Goal: Task Accomplishment & Management: Manage account settings

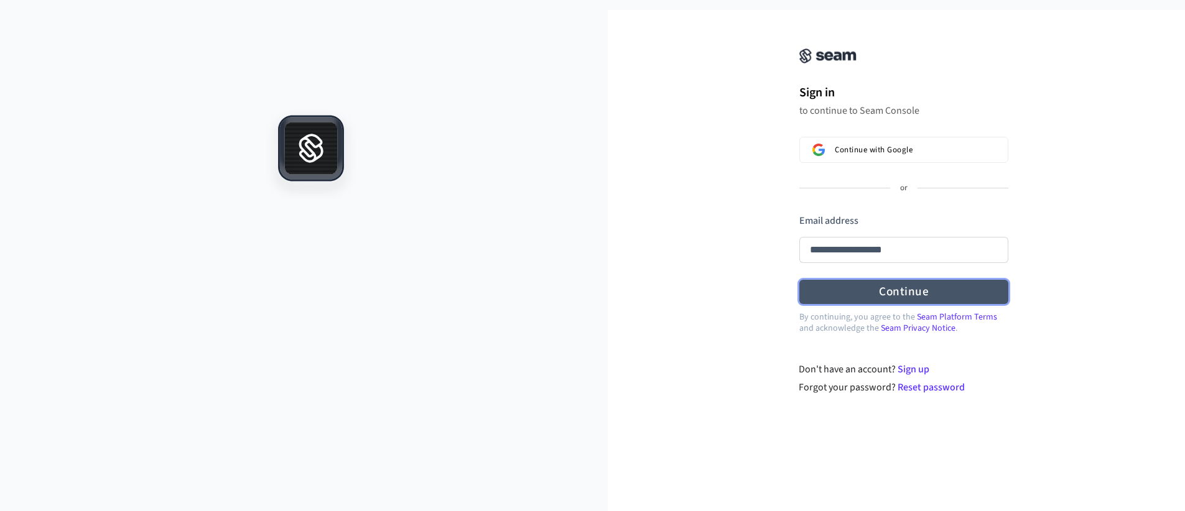
click at [905, 292] on form "**********" at bounding box center [903, 259] width 209 height 91
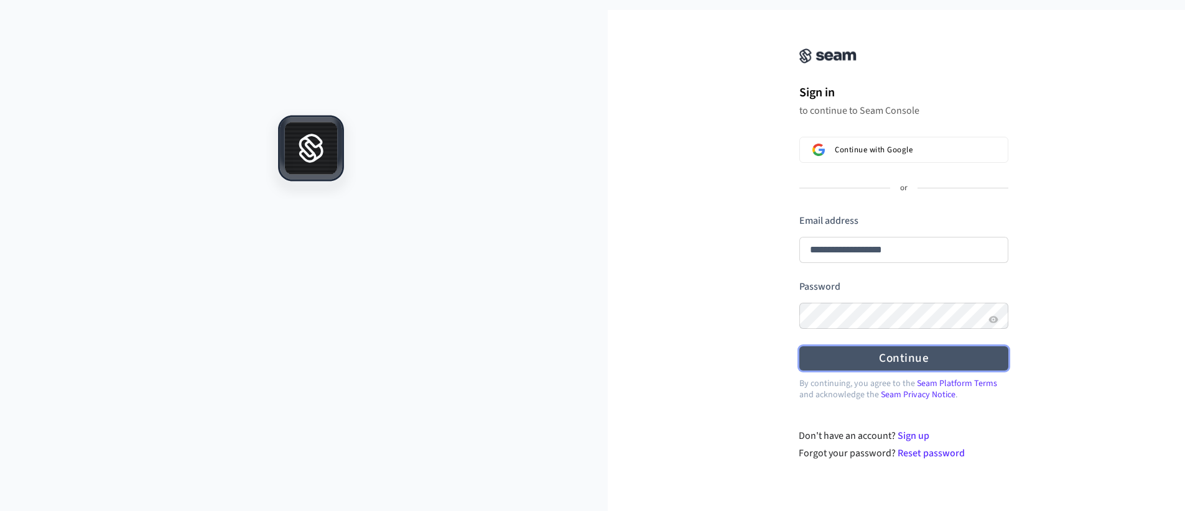
click at [910, 358] on button "Continue" at bounding box center [903, 358] width 209 height 24
type input "**********"
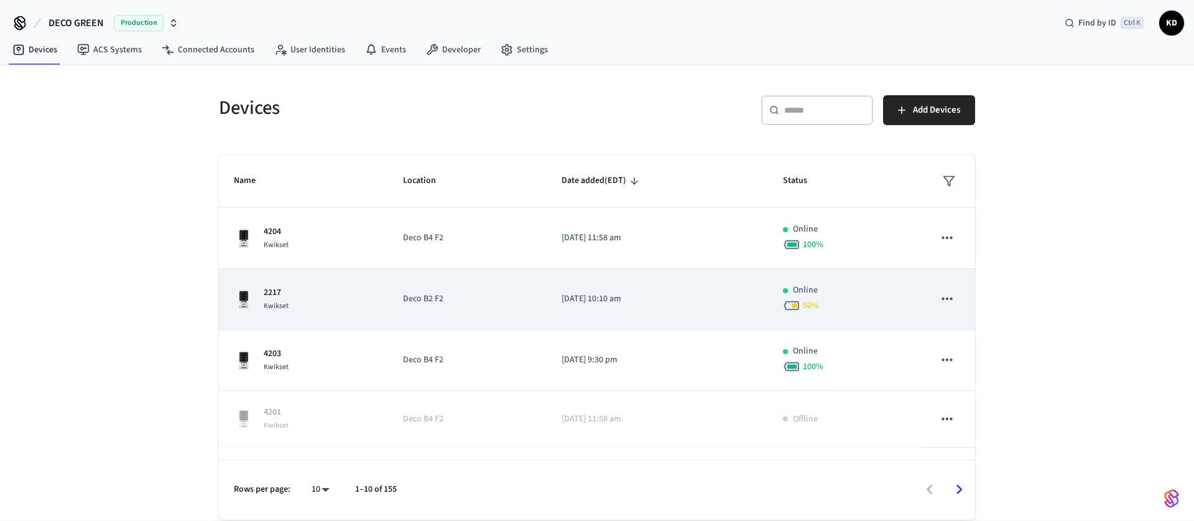
click at [941, 295] on icon "sticky table" at bounding box center [947, 298] width 16 height 16
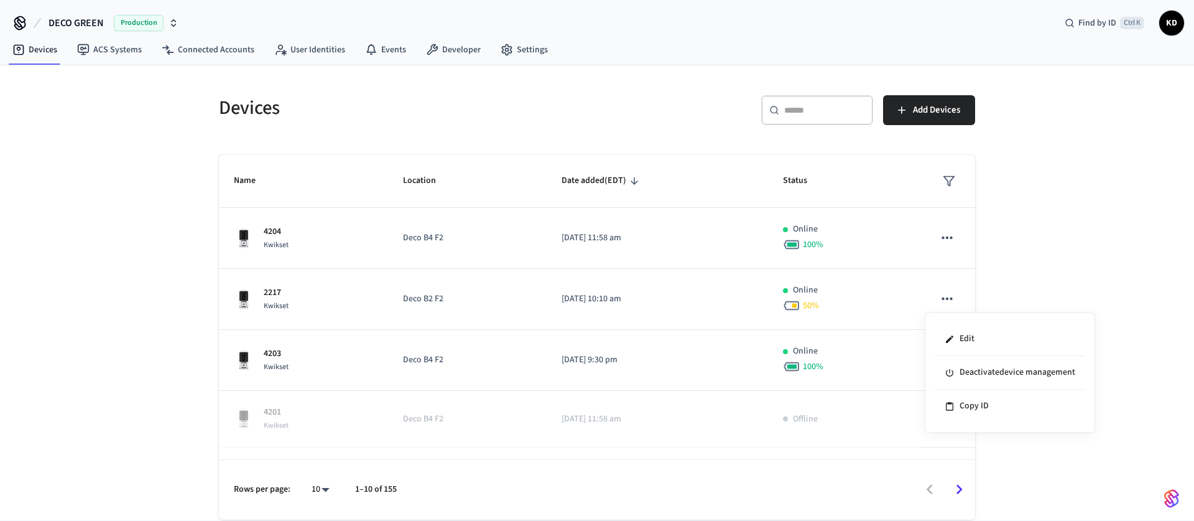
click at [270, 290] on div at bounding box center [597, 260] width 1194 height 521
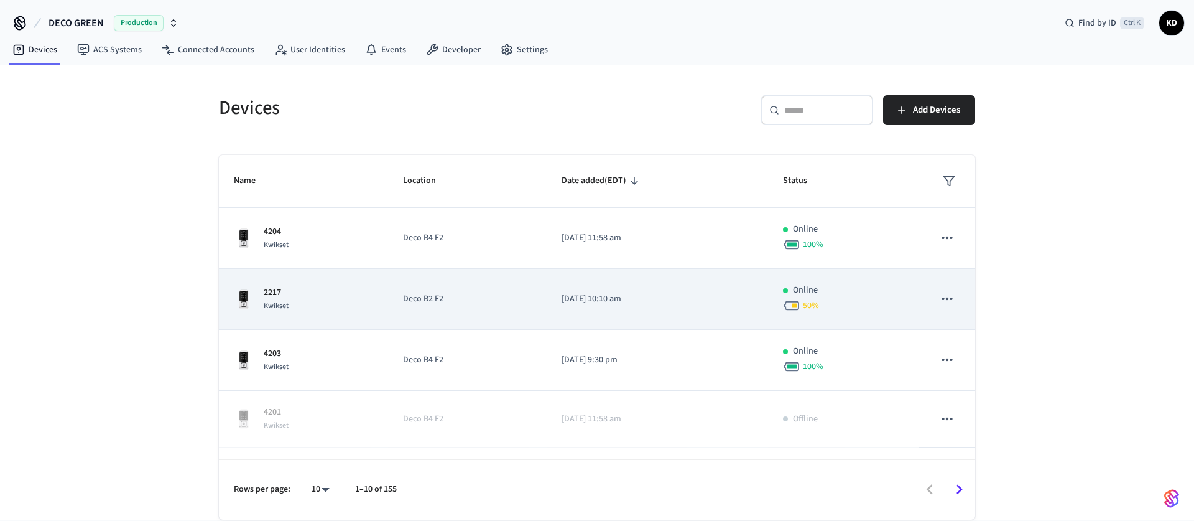
click at [875, 297] on div "50 %" at bounding box center [843, 305] width 121 height 17
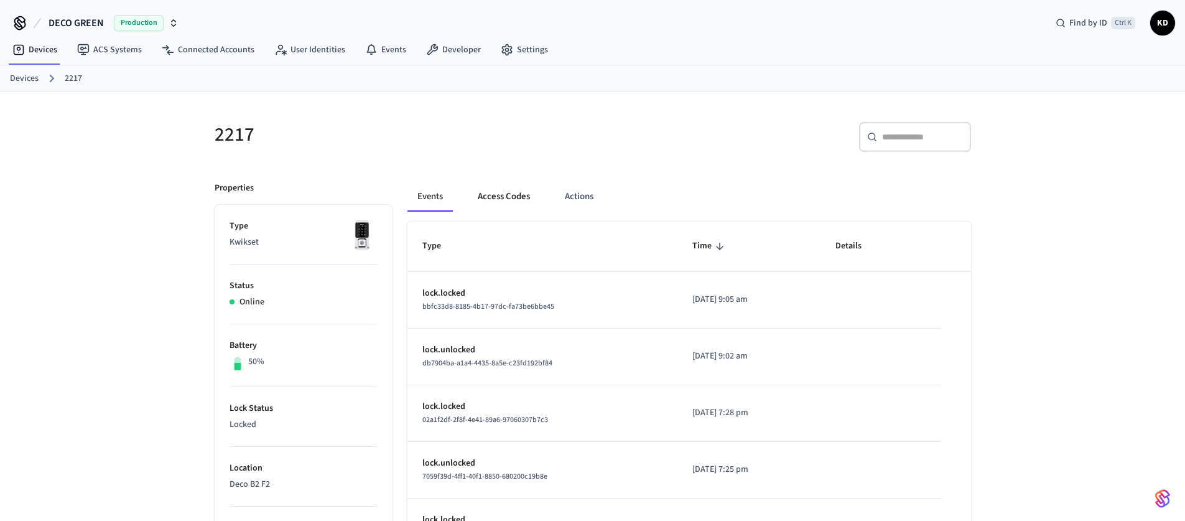
click at [509, 195] on button "Access Codes" at bounding box center [504, 197] width 72 height 30
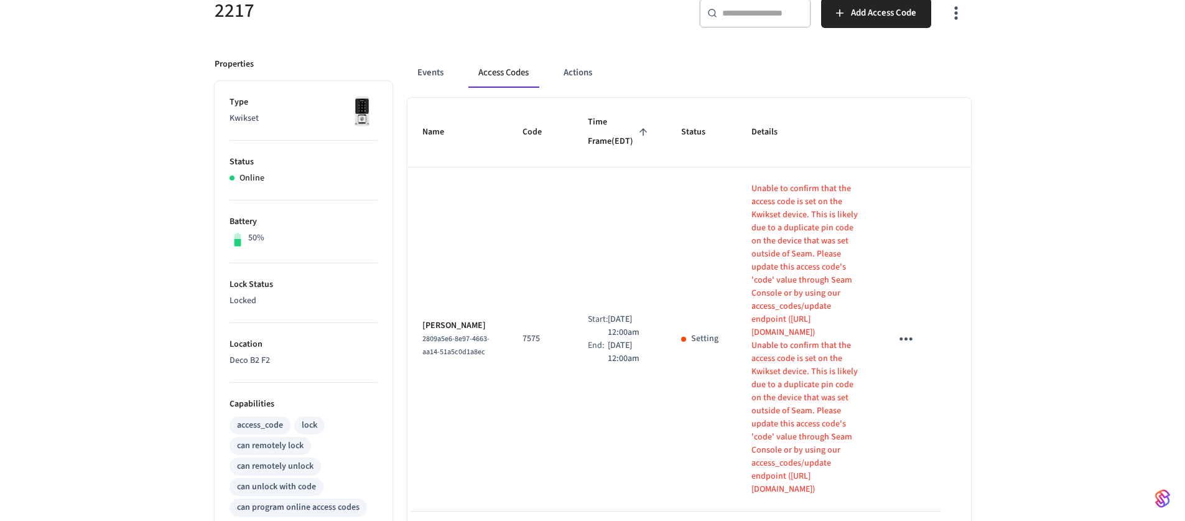
scroll to position [124, 0]
click at [910, 328] on icon "sticky table" at bounding box center [905, 337] width 19 height 19
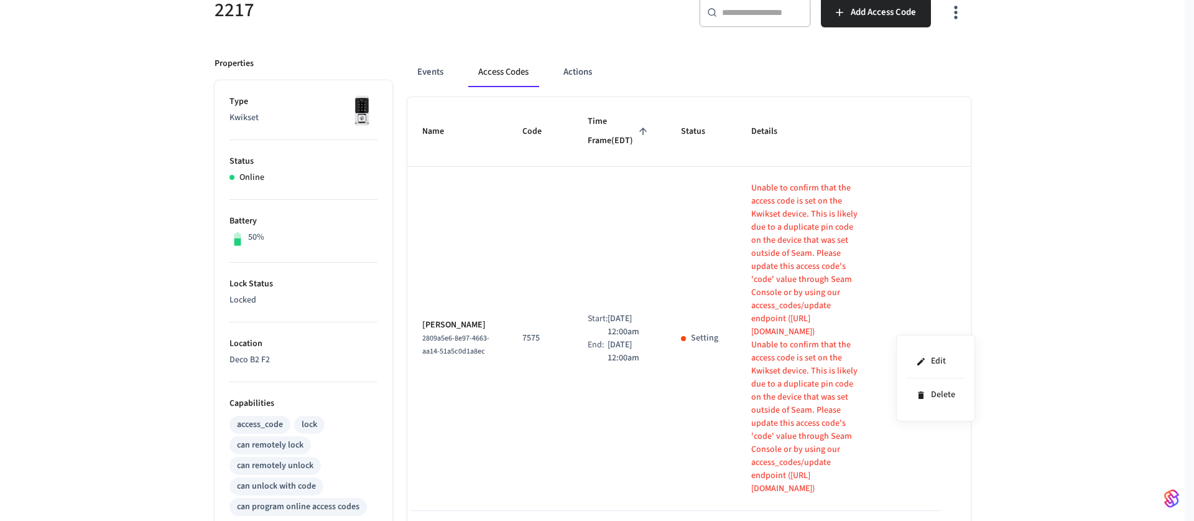
click at [1010, 332] on div at bounding box center [597, 260] width 1194 height 521
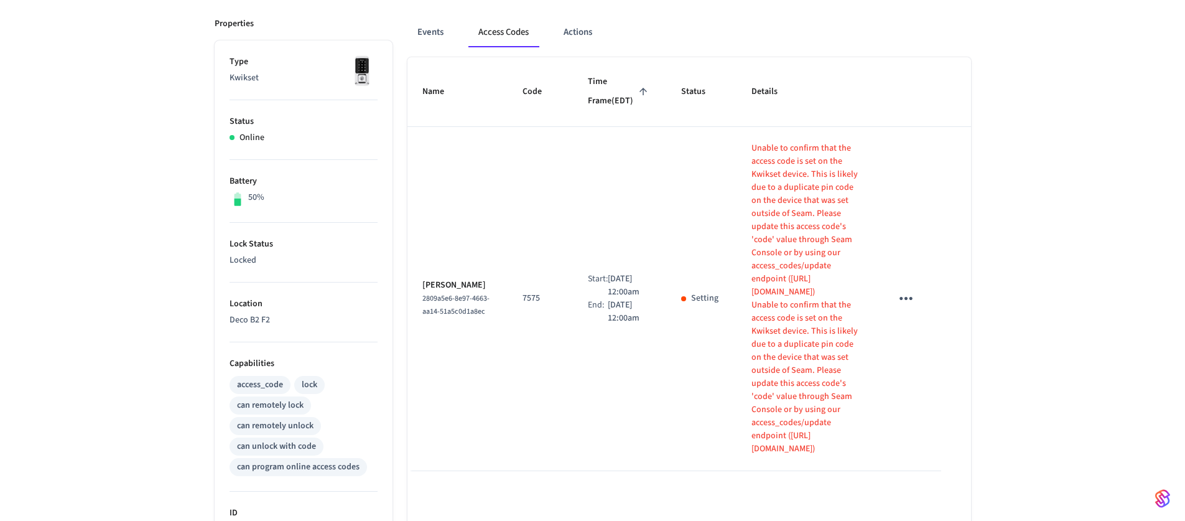
scroll to position [187, 0]
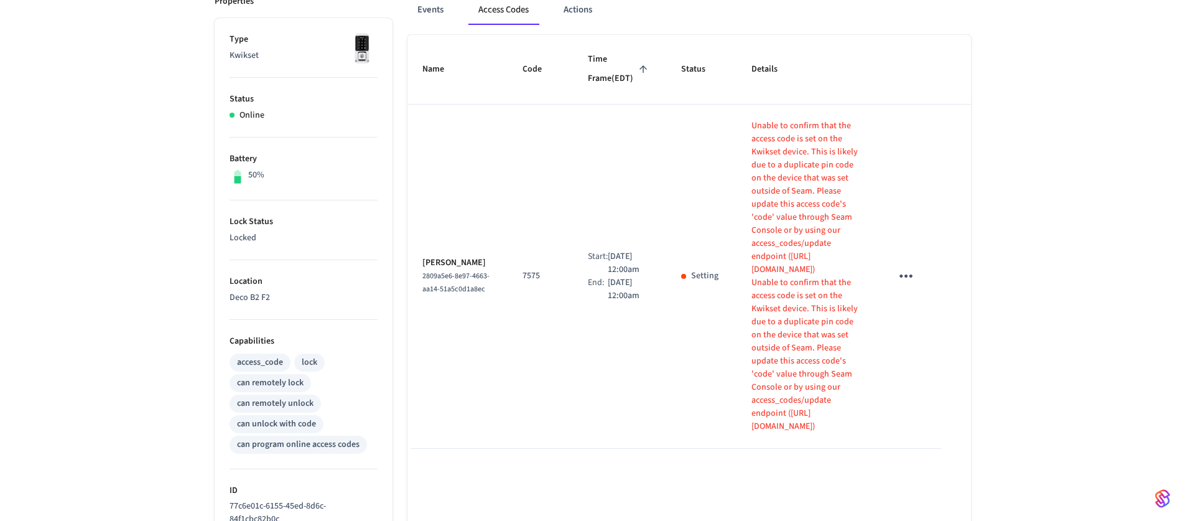
click at [903, 266] on icon "sticky table" at bounding box center [905, 275] width 19 height 19
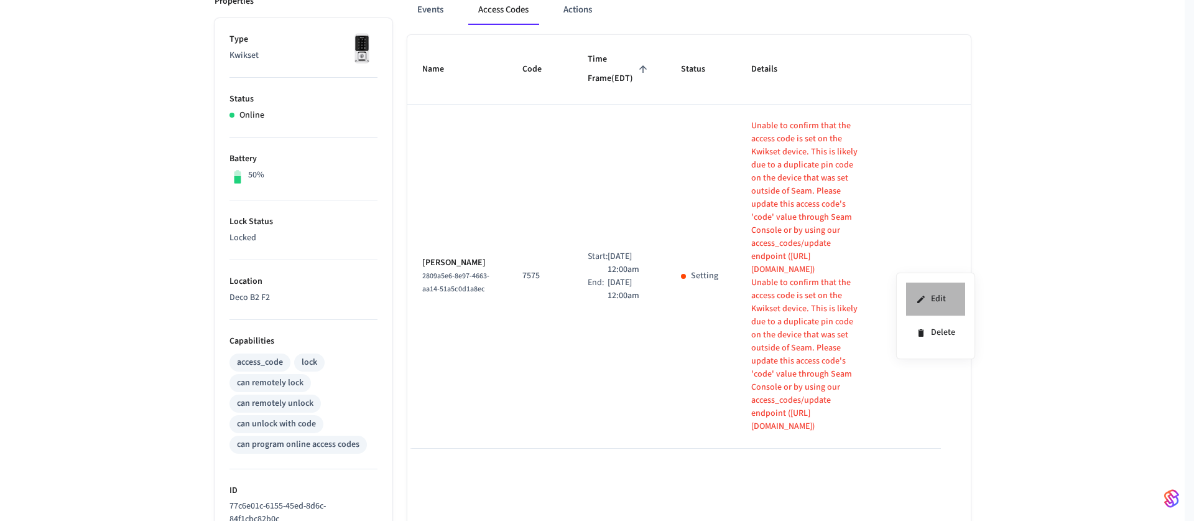
click at [934, 302] on li "Edit" at bounding box center [935, 299] width 59 height 34
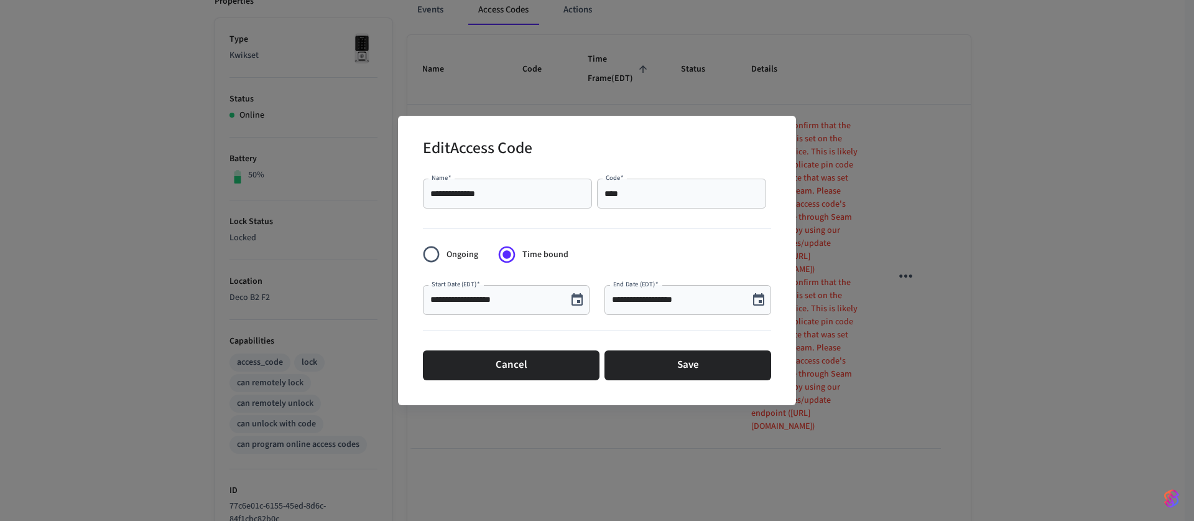
click at [640, 195] on input "****" at bounding box center [682, 193] width 154 height 12
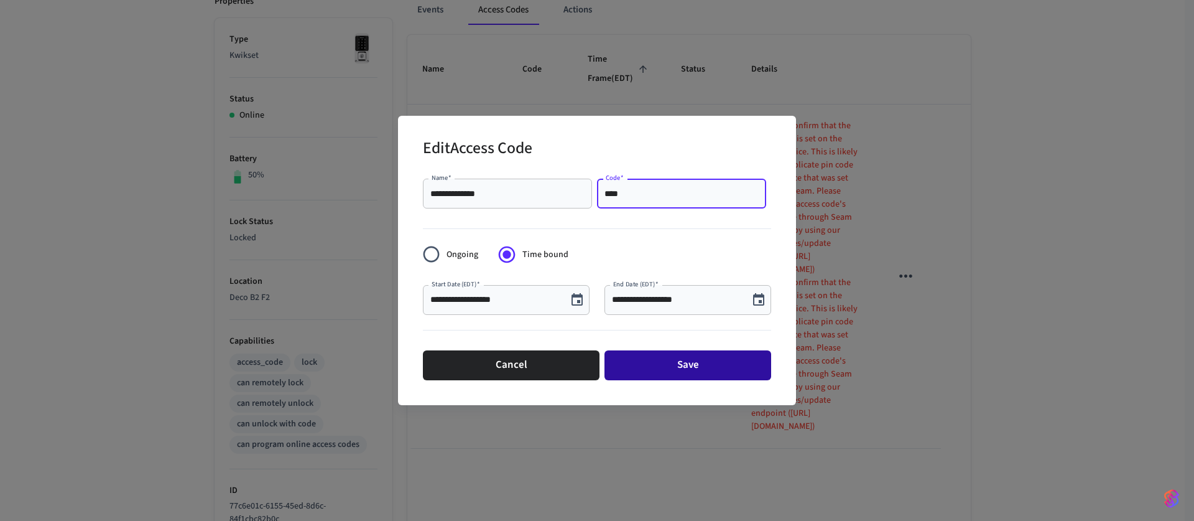
type input "****"
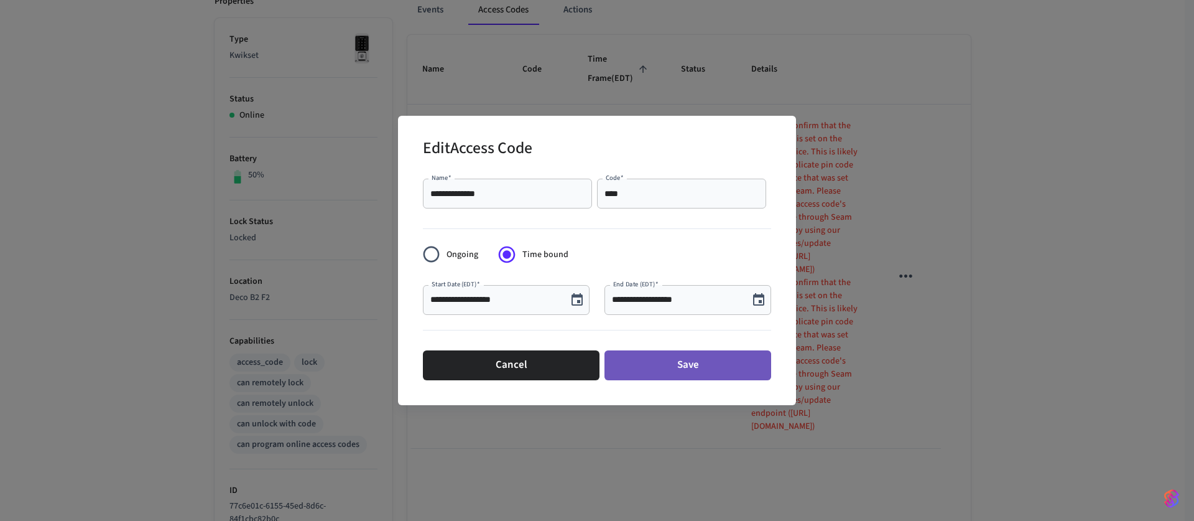
click at [697, 362] on button "Save" at bounding box center [688, 365] width 167 height 30
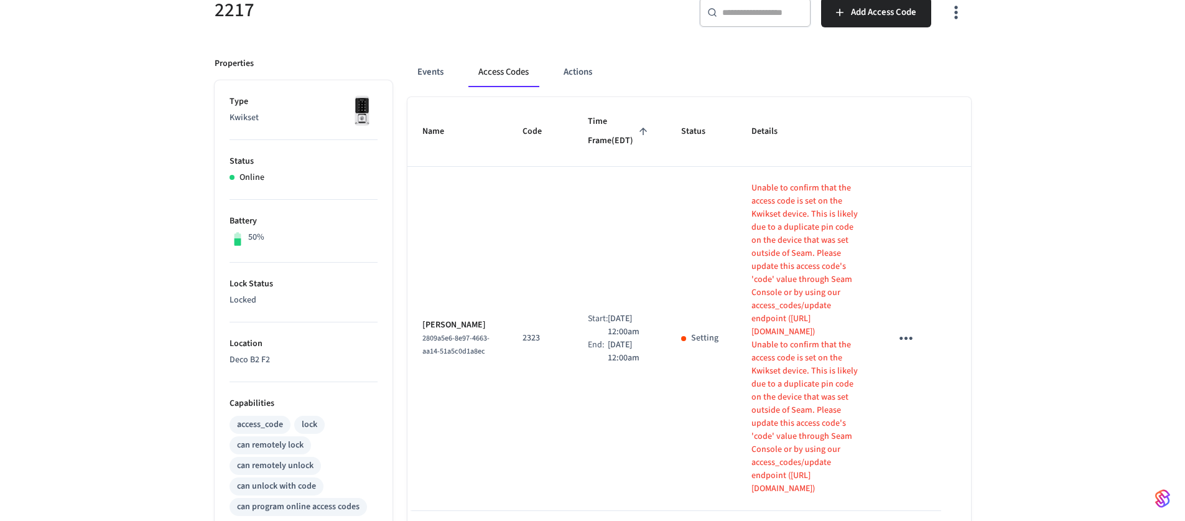
scroll to position [0, 0]
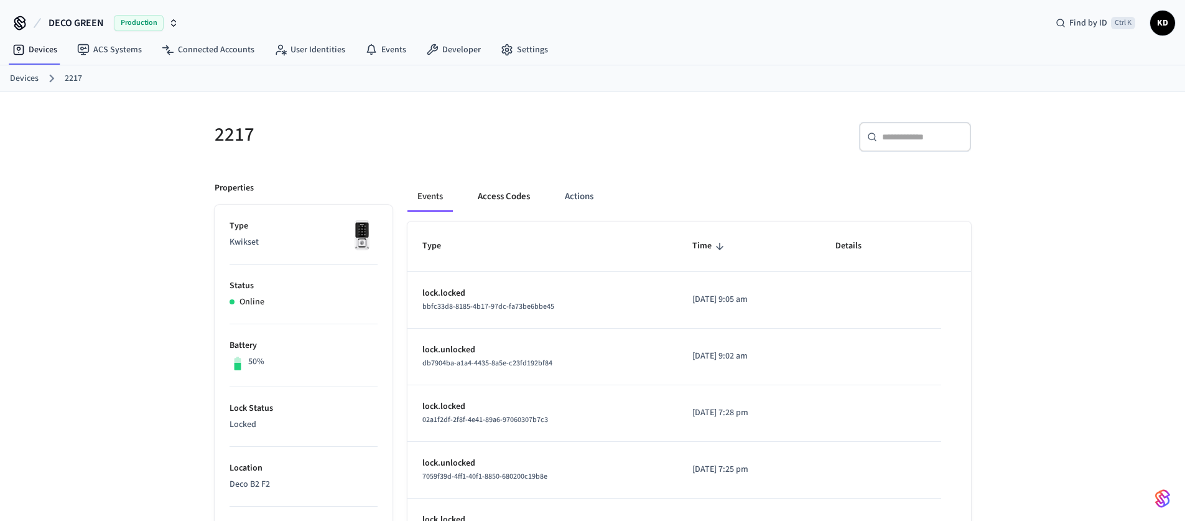
click at [505, 198] on button "Access Codes" at bounding box center [504, 197] width 72 height 30
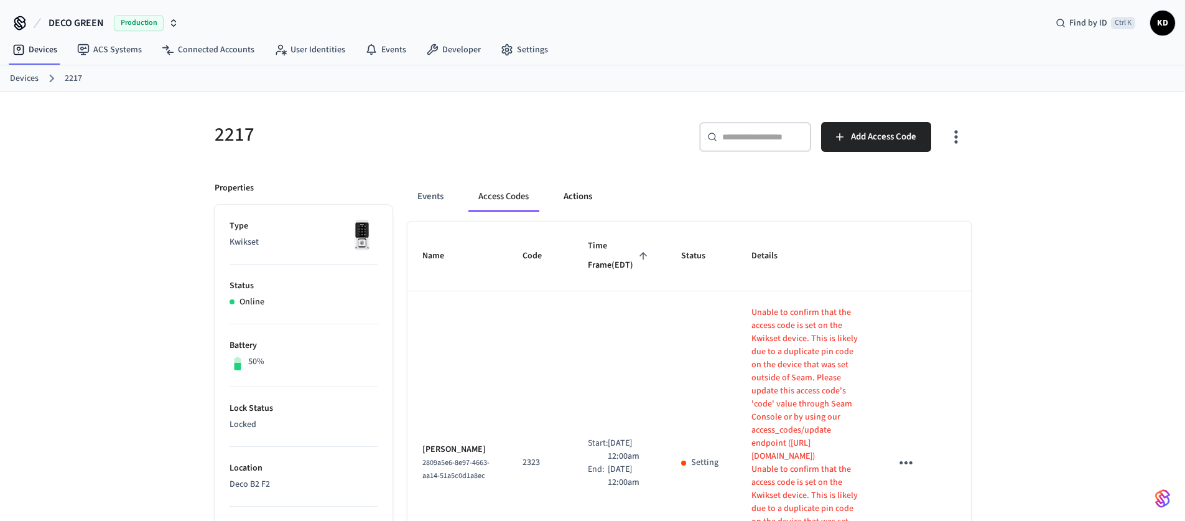
click at [580, 200] on button "Actions" at bounding box center [578, 197] width 49 height 30
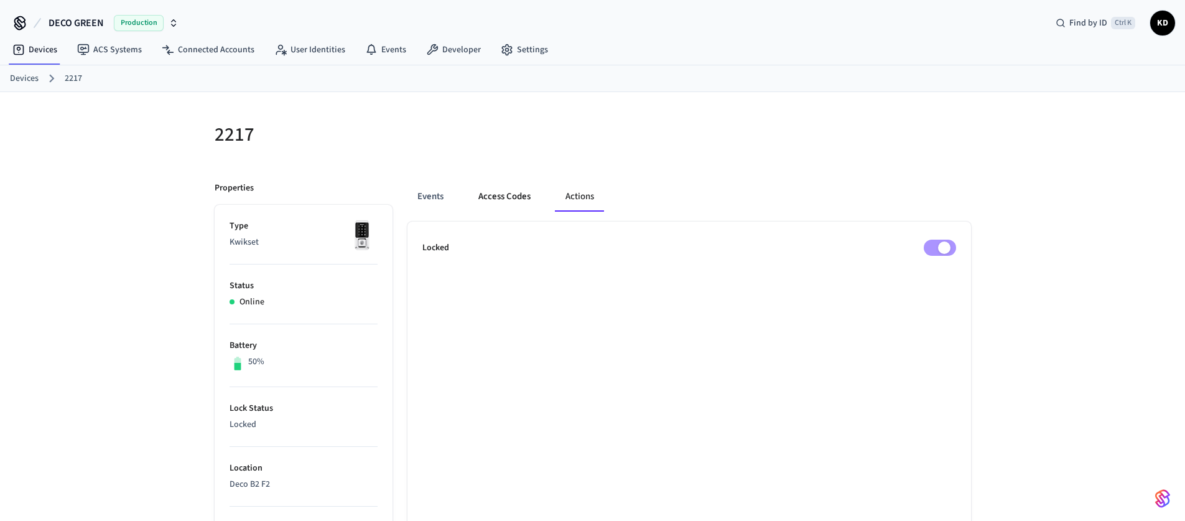
click at [487, 189] on button "Access Codes" at bounding box center [504, 197] width 72 height 30
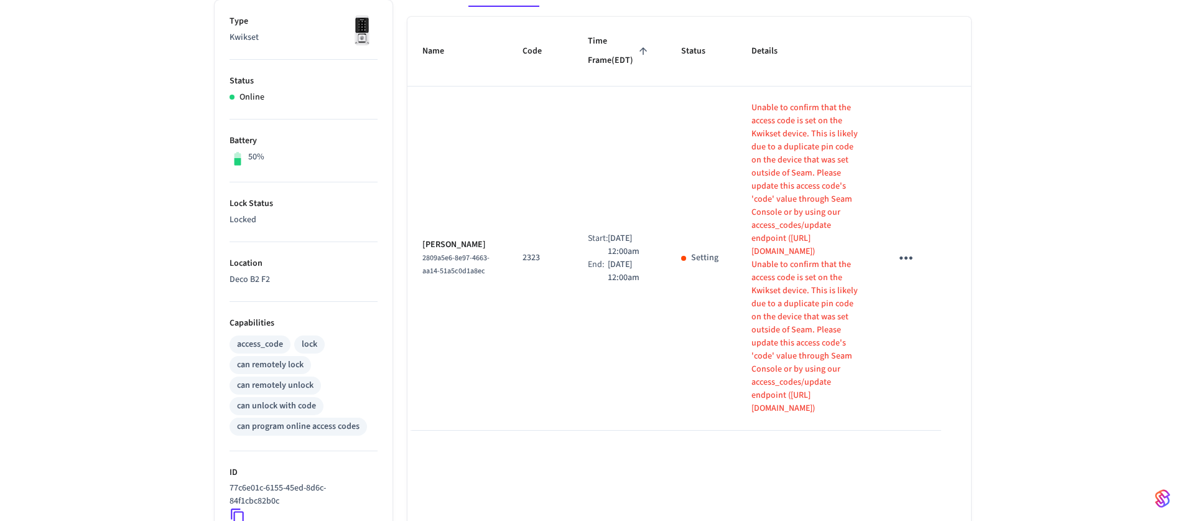
scroll to position [311, 0]
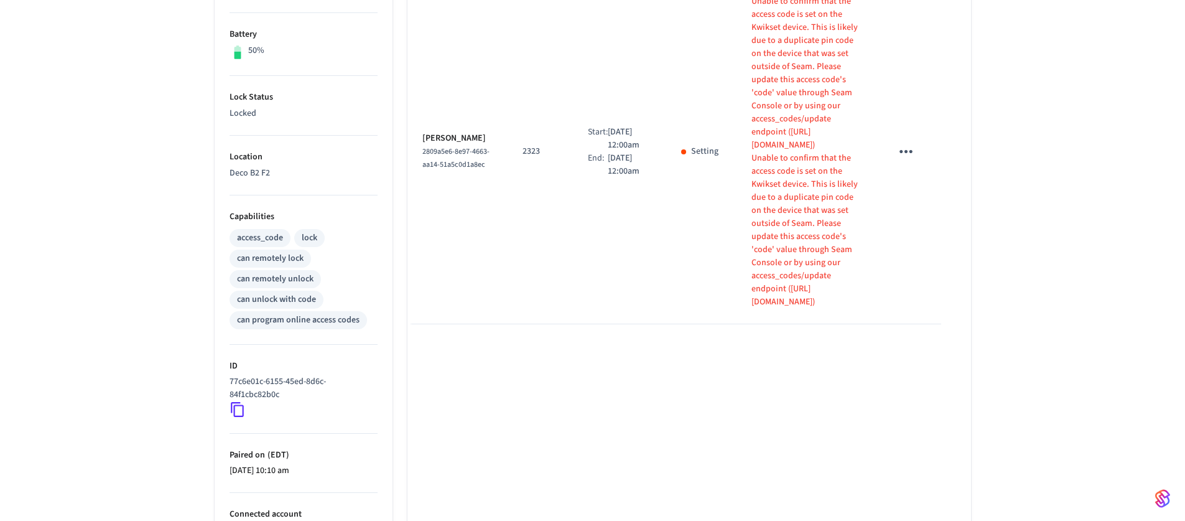
click at [899, 142] on icon "sticky table" at bounding box center [905, 151] width 19 height 19
click at [634, 267] on div at bounding box center [597, 260] width 1194 height 521
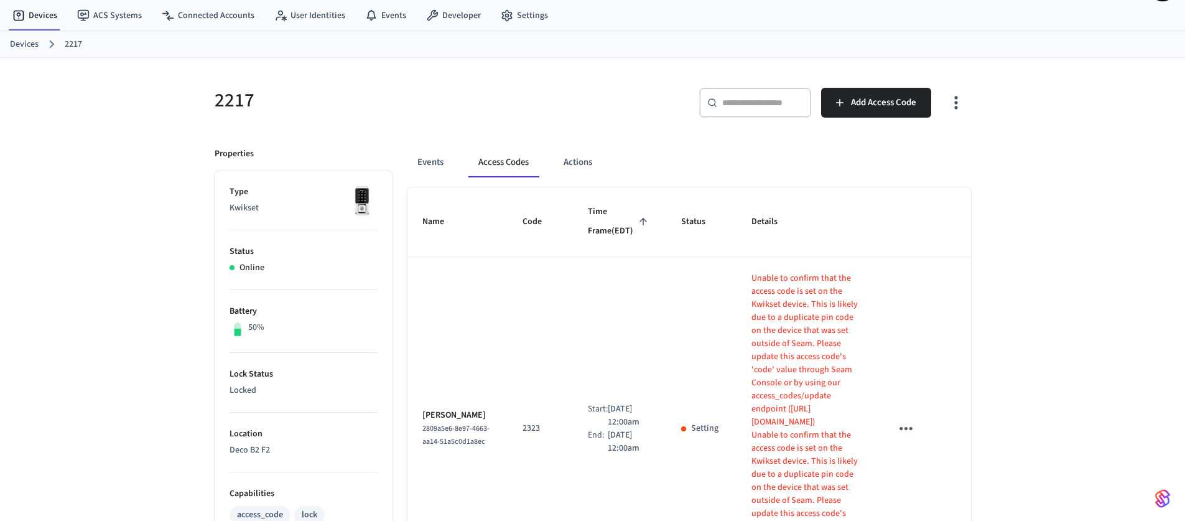
scroll to position [62, 0]
